Goal: Task Accomplishment & Management: Manage account settings

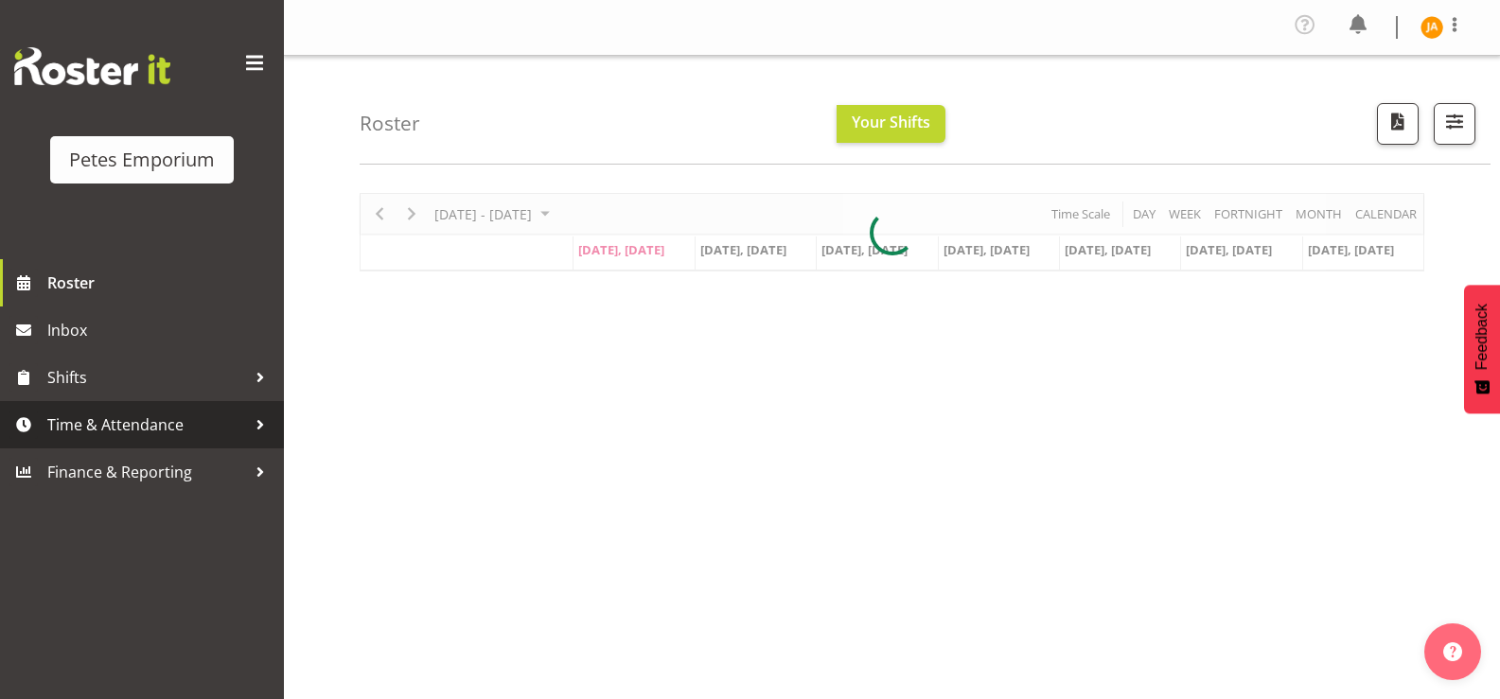
click at [28, 431] on span at bounding box center [23, 425] width 28 height 28
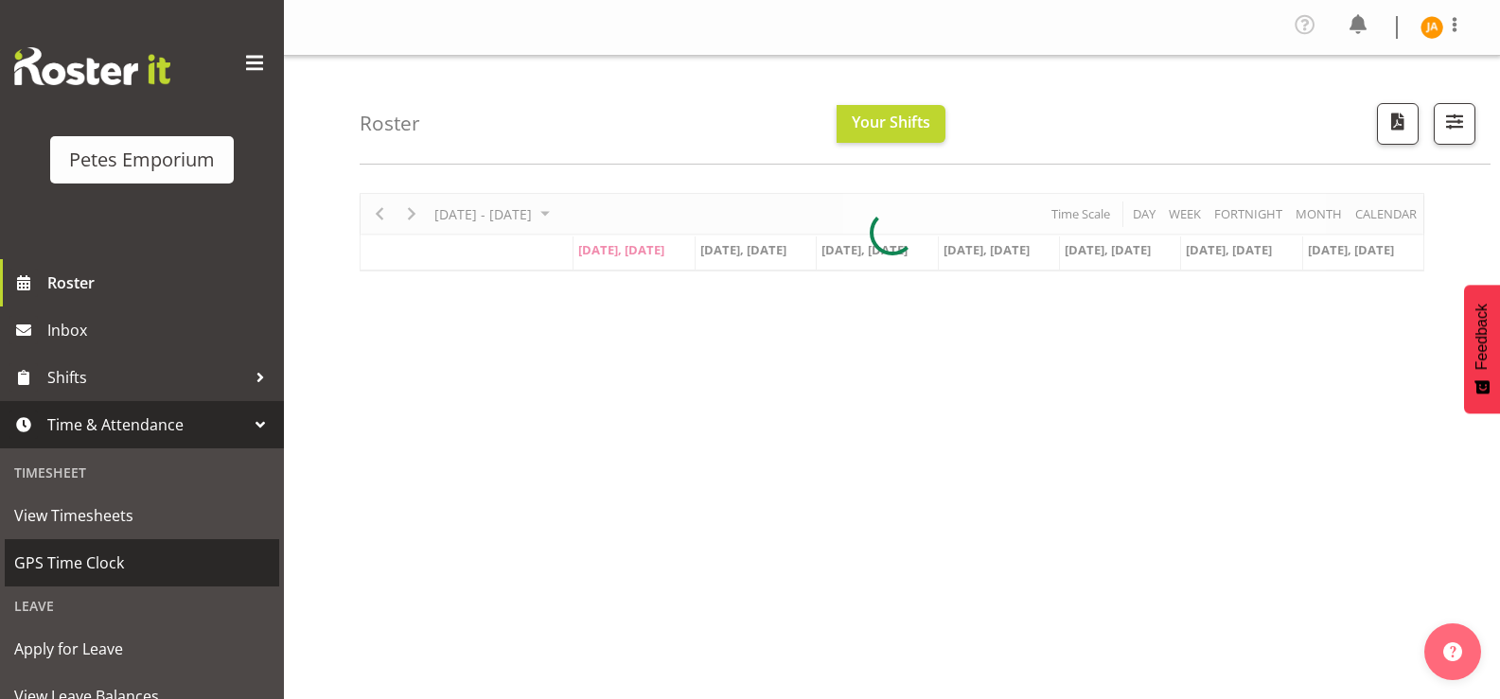
click at [106, 567] on span "GPS Time Clock" at bounding box center [141, 563] width 255 height 28
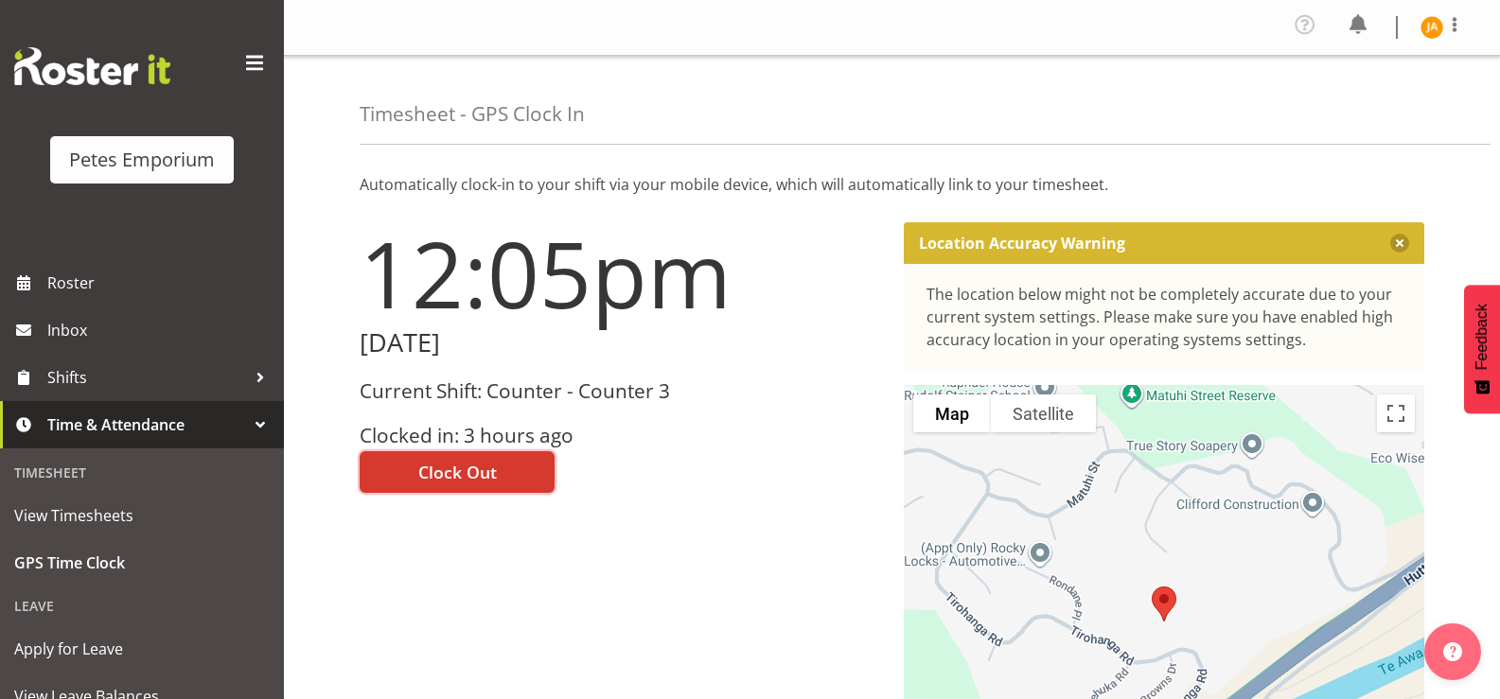
drag, startPoint x: 495, startPoint y: 480, endPoint x: 647, endPoint y: 429, distance: 160.7
click at [497, 475] on button "Clock Out" at bounding box center [457, 472] width 195 height 42
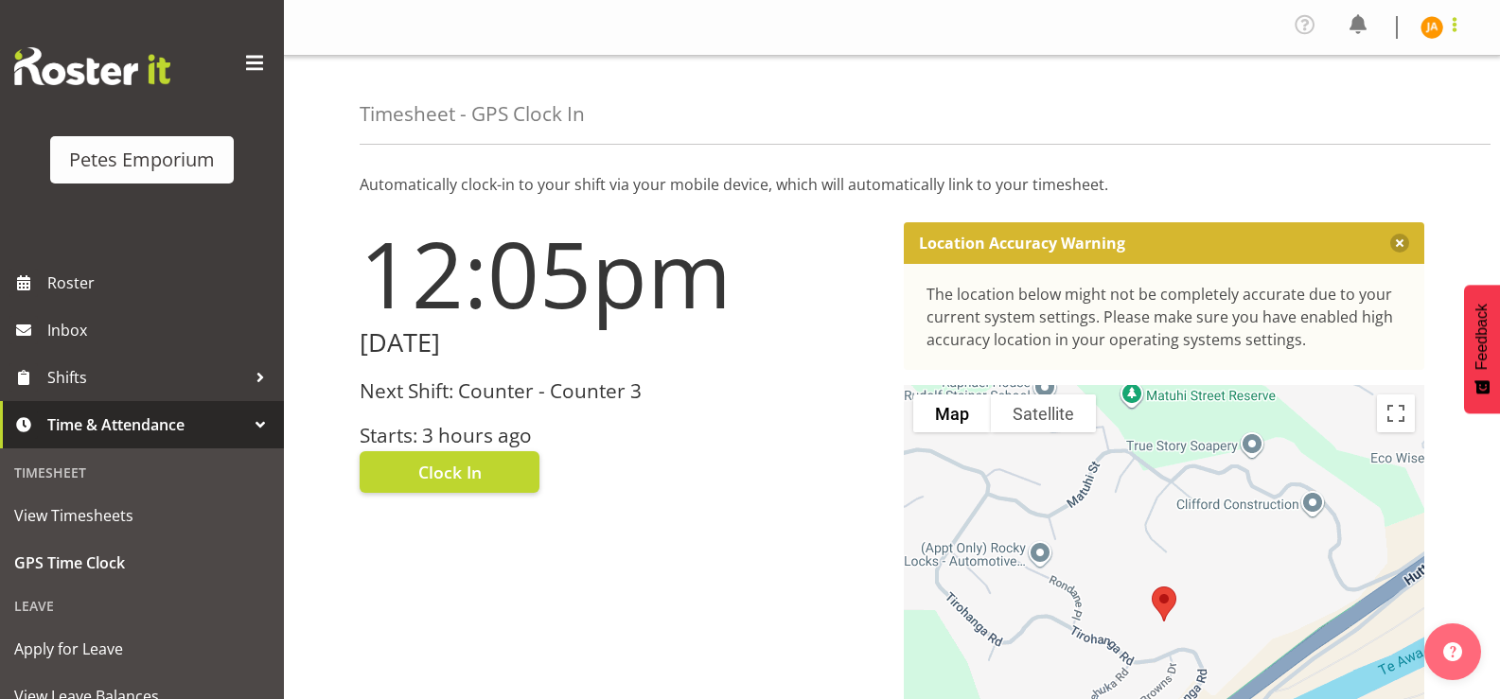
click at [1450, 26] on span at bounding box center [1454, 24] width 23 height 23
click at [1345, 105] on link "Log Out" at bounding box center [1375, 104] width 182 height 34
